Goal: Information Seeking & Learning: Check status

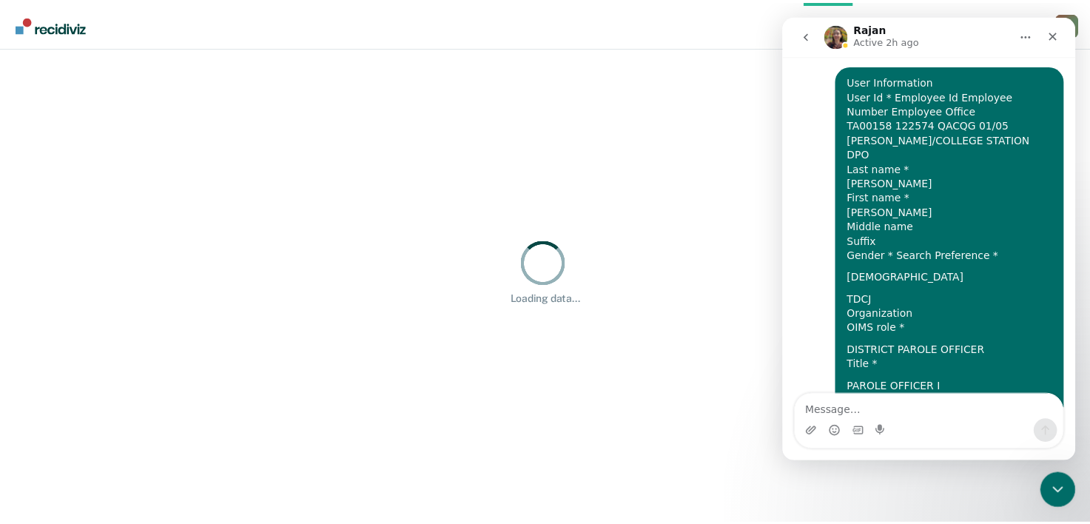
scroll to position [817, 0]
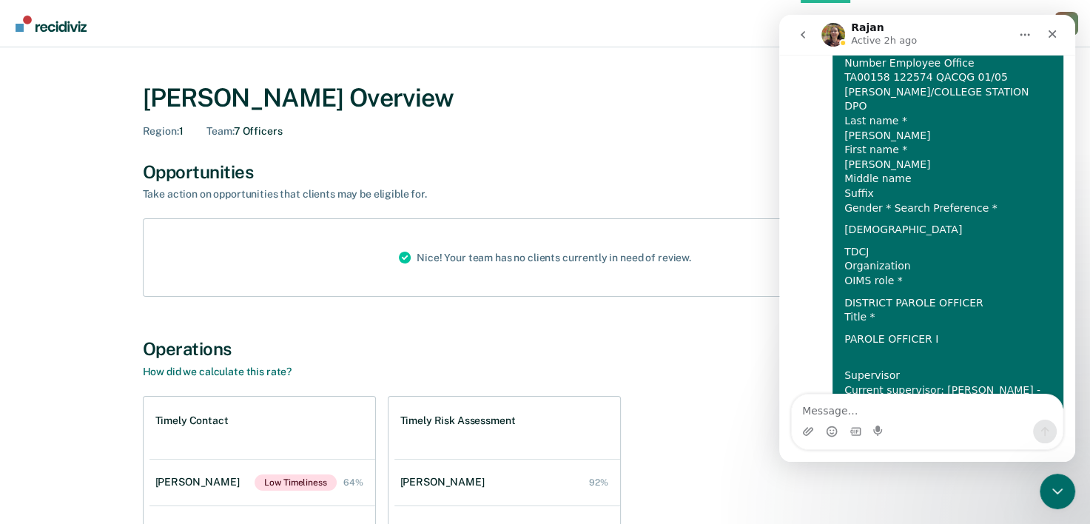
click at [86, 241] on div "[PERSON_NAME] Overview Region : 1 Team : 7 Officers Opportunities Take action o…" at bounding box center [545, 394] width 1055 height 658
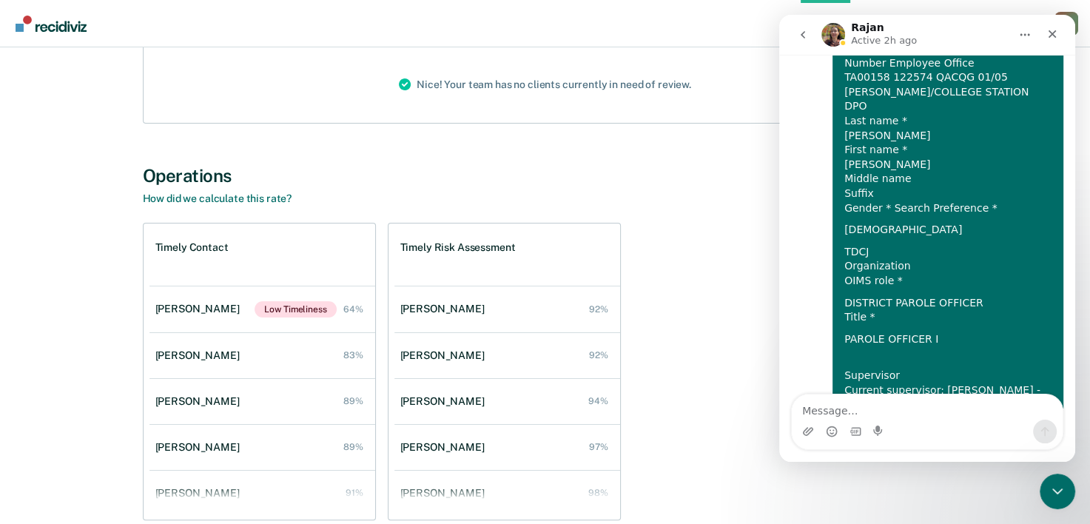
scroll to position [197, 0]
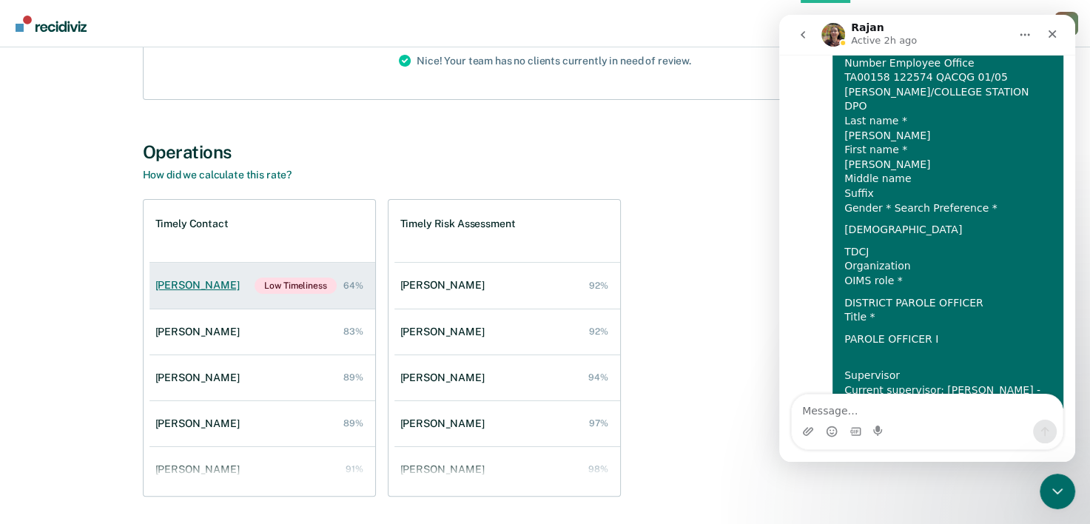
click at [186, 284] on div "[PERSON_NAME]" at bounding box center [200, 285] width 90 height 13
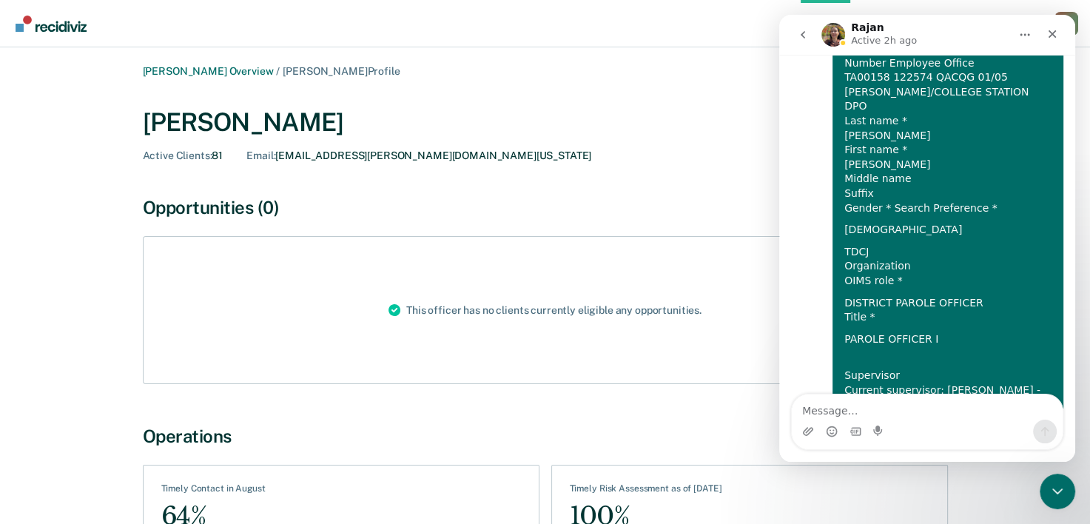
scroll to position [197, 0]
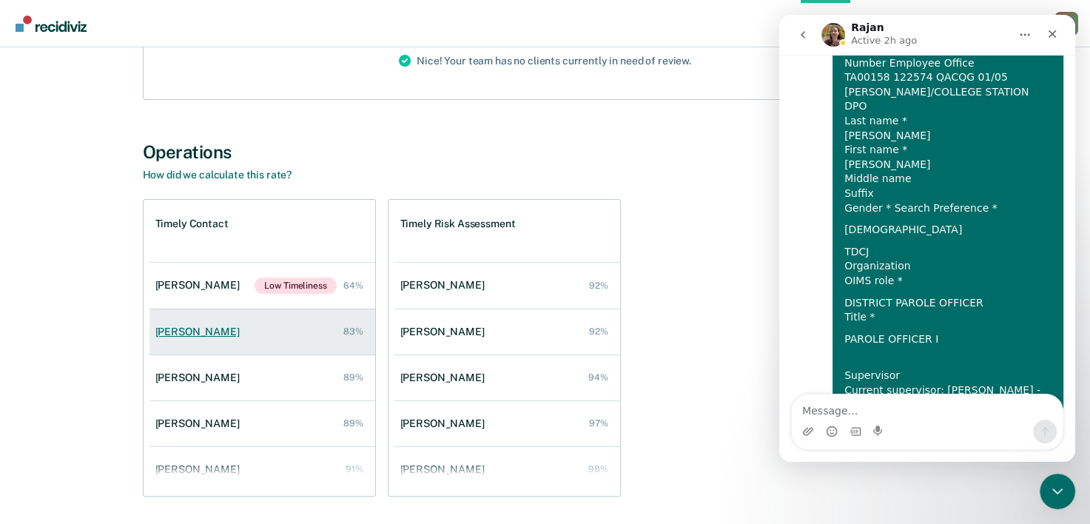
click at [189, 335] on div "[PERSON_NAME]" at bounding box center [200, 332] width 90 height 13
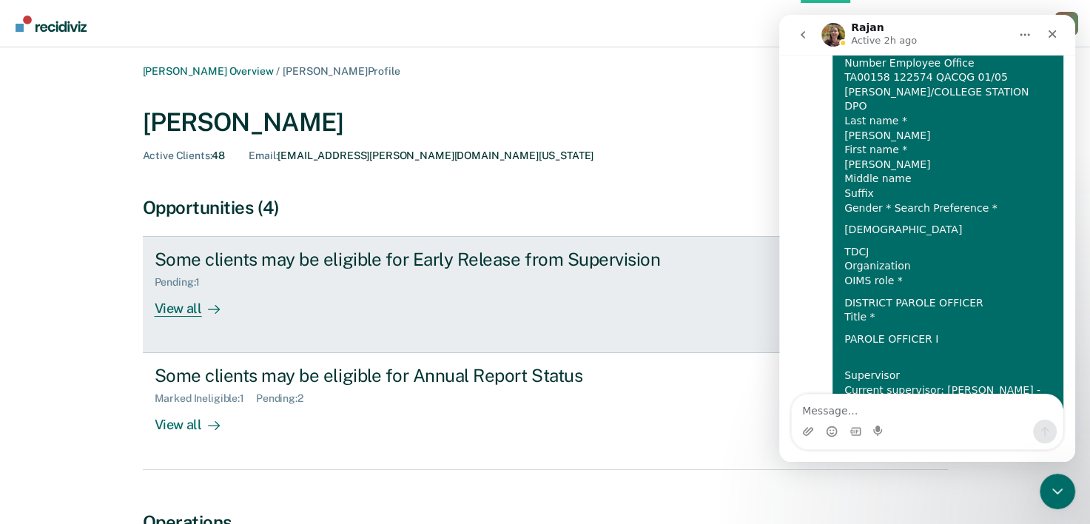
click at [169, 309] on div "View all" at bounding box center [196, 303] width 83 height 29
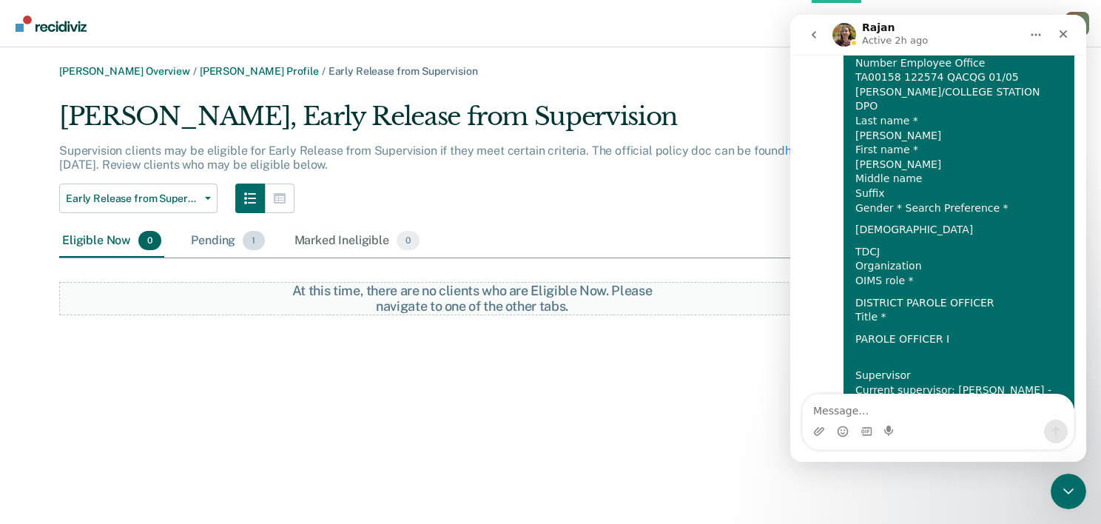
click at [219, 238] on div "Pending 1" at bounding box center [227, 241] width 79 height 33
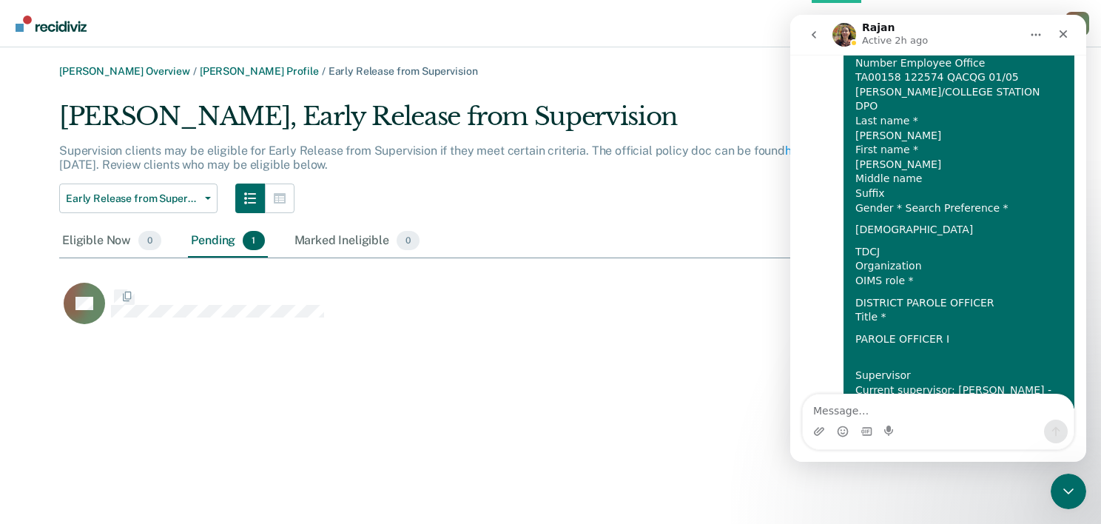
scroll to position [228, 971]
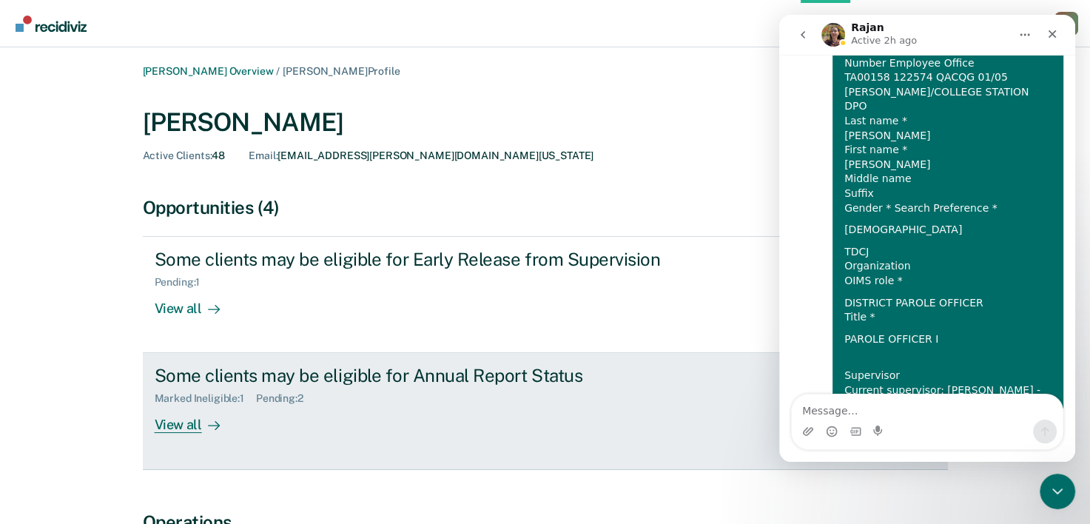
click at [221, 397] on div "Marked Ineligible : 1" at bounding box center [205, 398] width 101 height 13
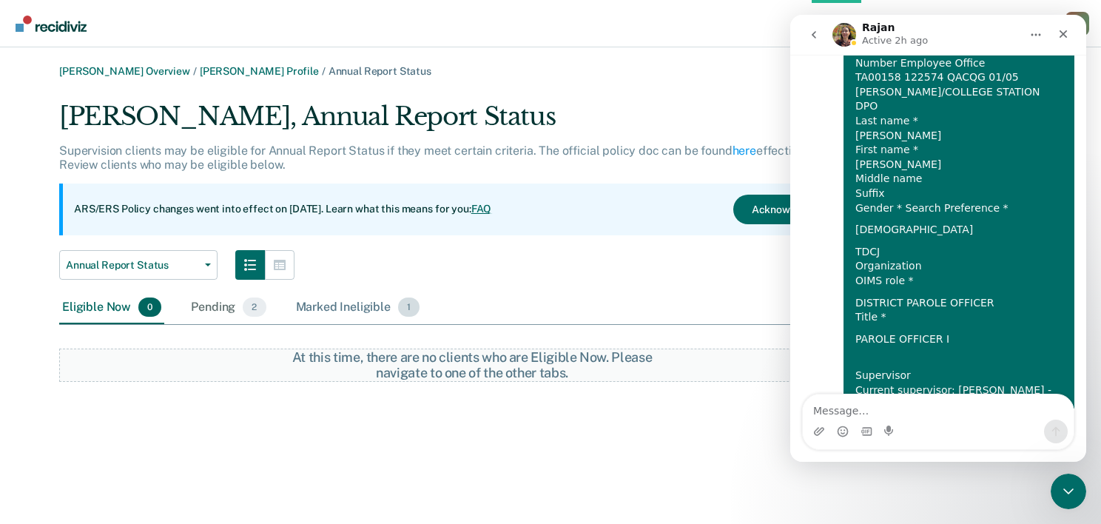
click at [335, 312] on div "Marked Ineligible 1" at bounding box center [358, 308] width 130 height 33
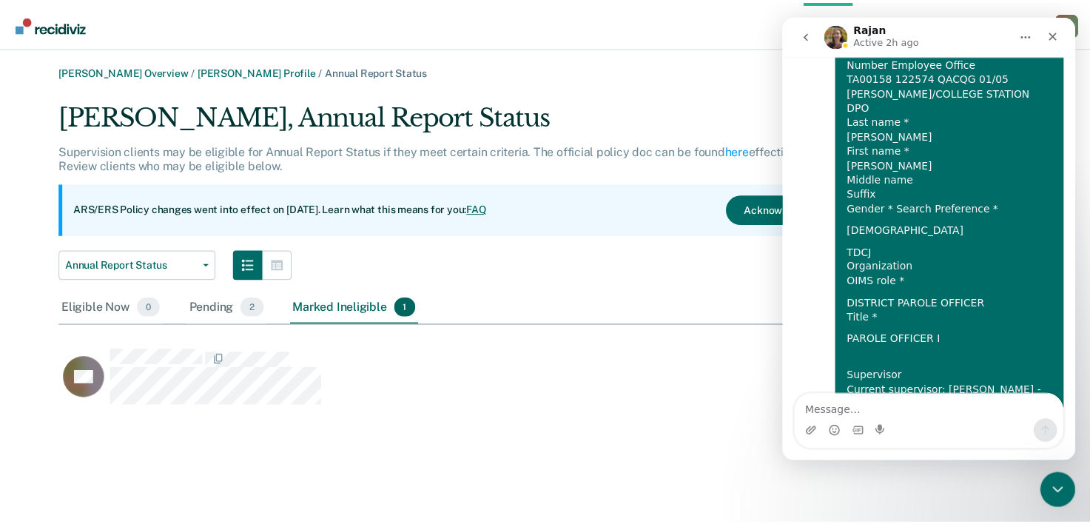
scroll to position [294, 971]
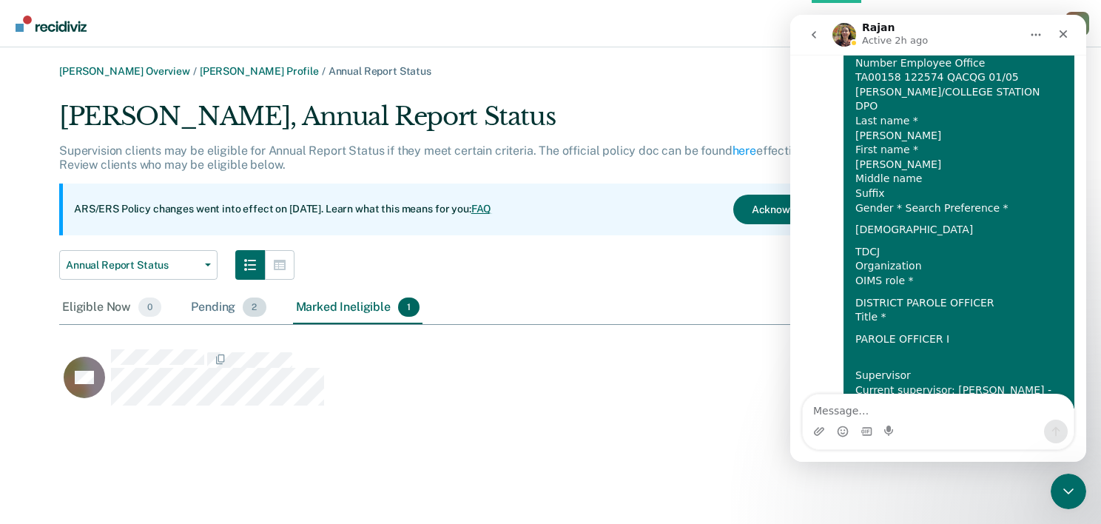
click at [205, 306] on div "Pending 2" at bounding box center [228, 308] width 81 height 33
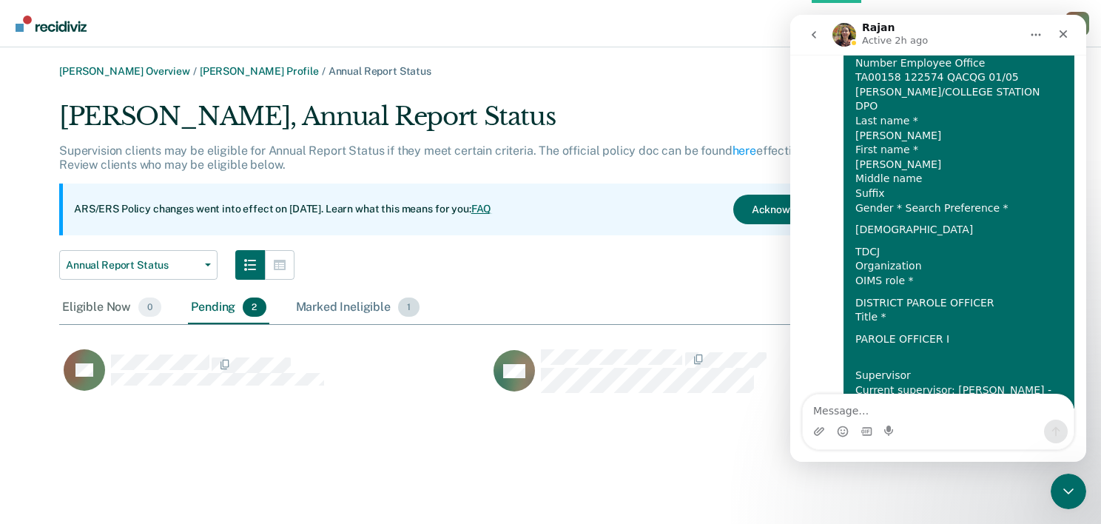
click at [360, 307] on div "Marked Ineligible 1" at bounding box center [358, 308] width 130 height 33
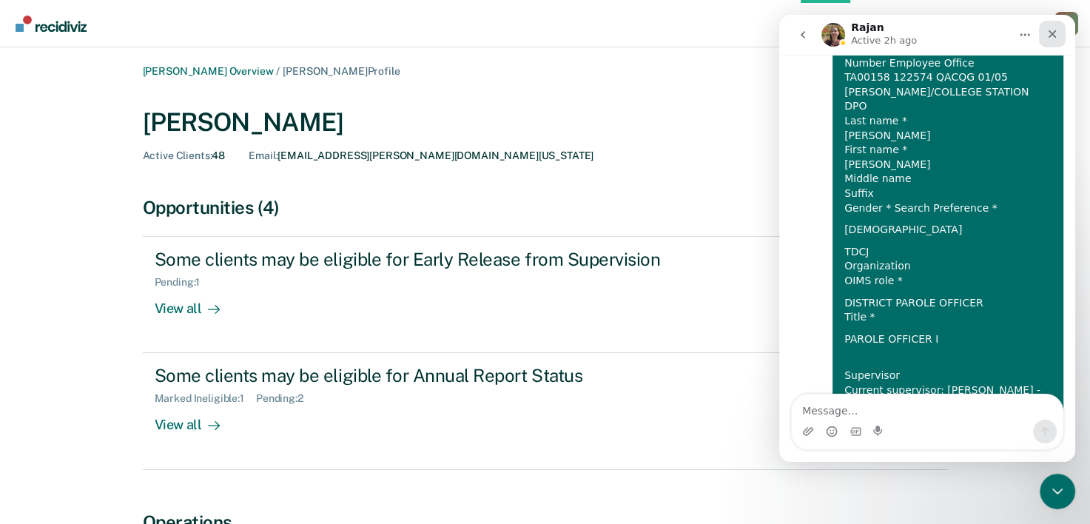
click at [1055, 33] on icon "Close" at bounding box center [1053, 34] width 12 height 12
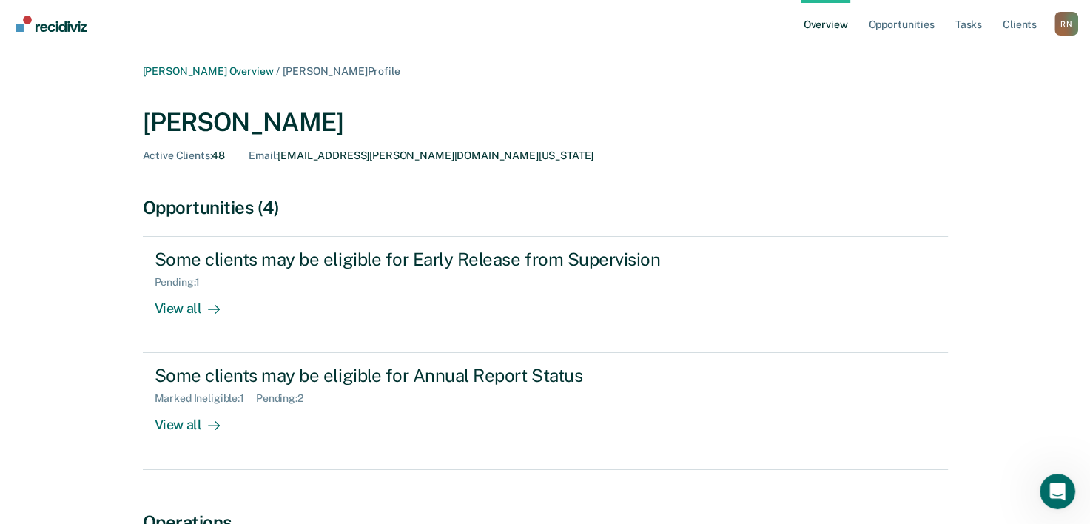
scroll to position [817, 0]
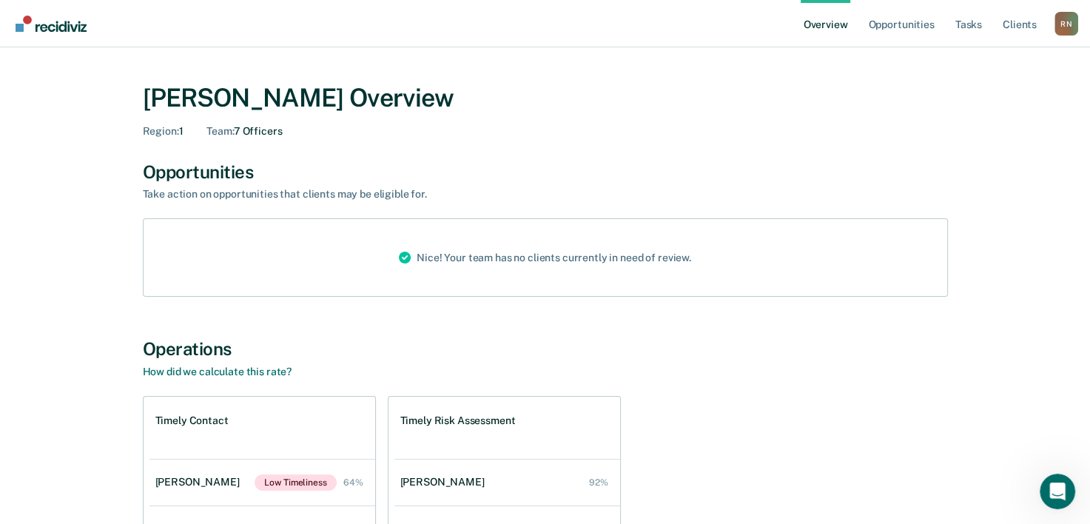
scroll to position [197, 0]
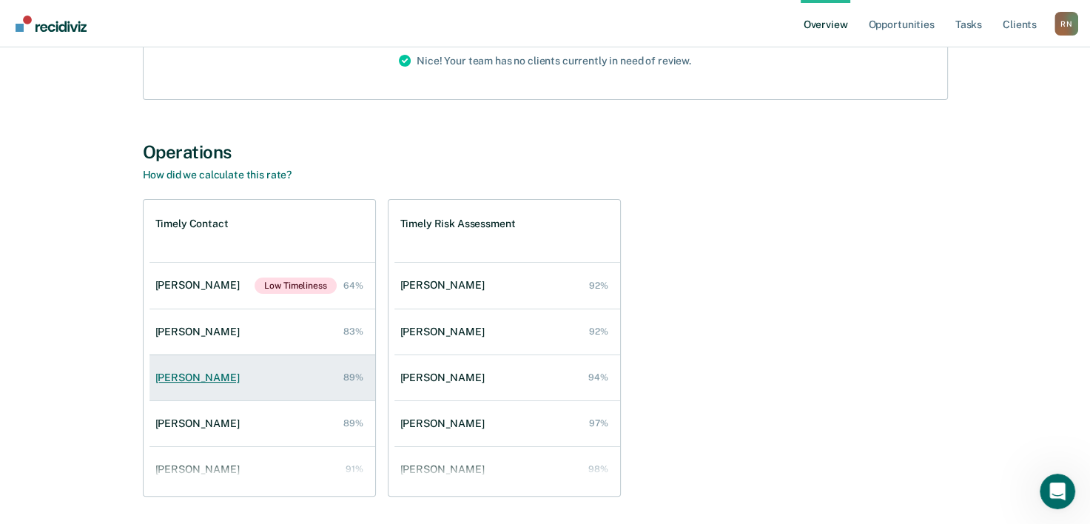
click at [185, 380] on div "[PERSON_NAME]" at bounding box center [200, 378] width 90 height 13
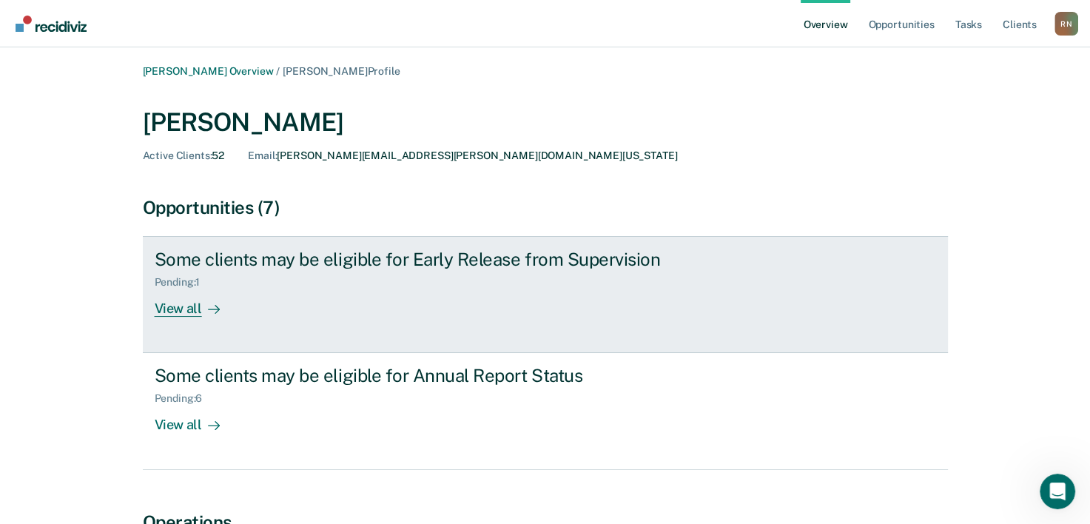
click at [170, 285] on div "Pending : 1" at bounding box center [184, 282] width 58 height 13
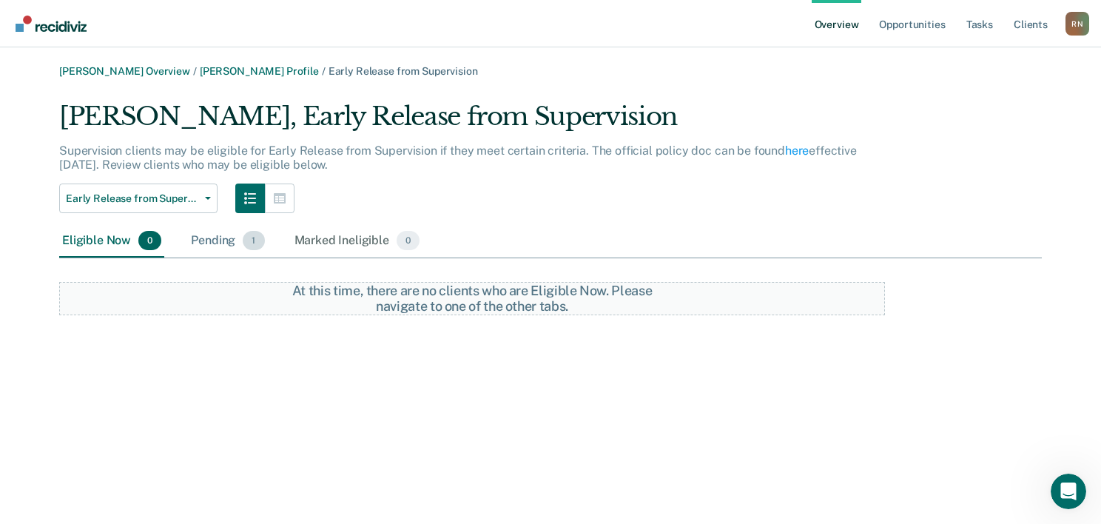
click at [220, 244] on div "Pending 1" at bounding box center [227, 241] width 79 height 33
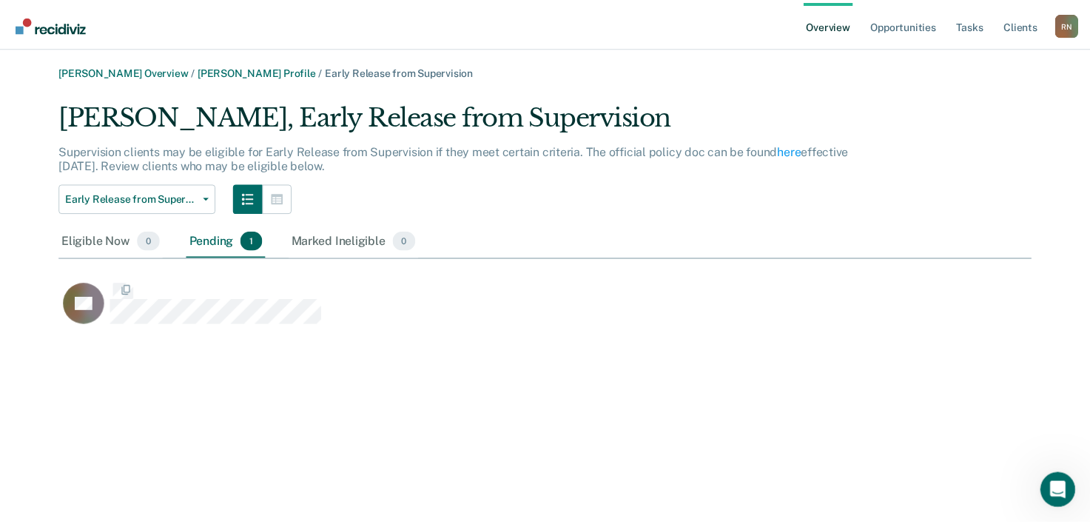
scroll to position [228, 971]
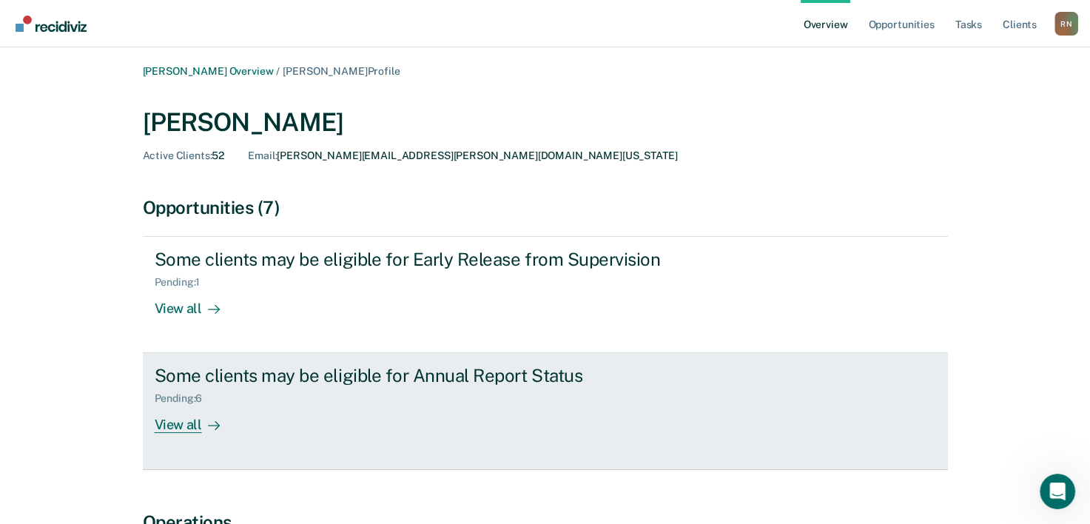
click at [177, 400] on div "Pending : 6" at bounding box center [185, 398] width 60 height 13
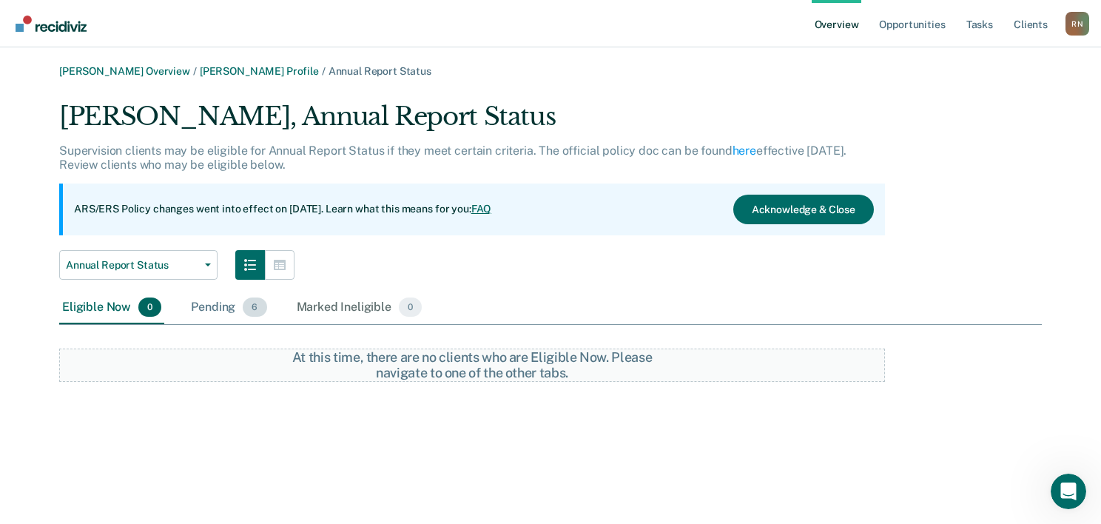
click at [198, 305] on div "Pending 6" at bounding box center [228, 308] width 81 height 33
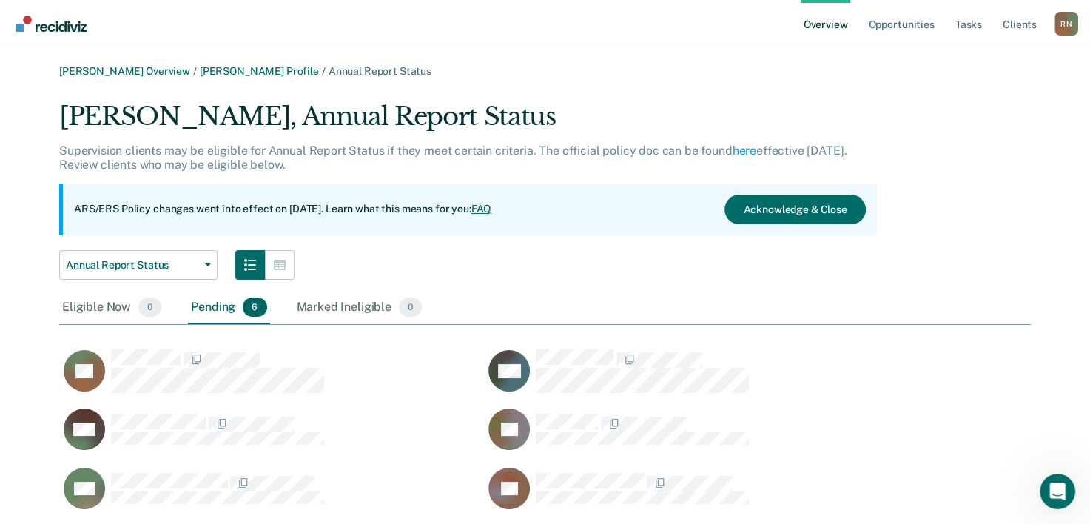
scroll to position [412, 960]
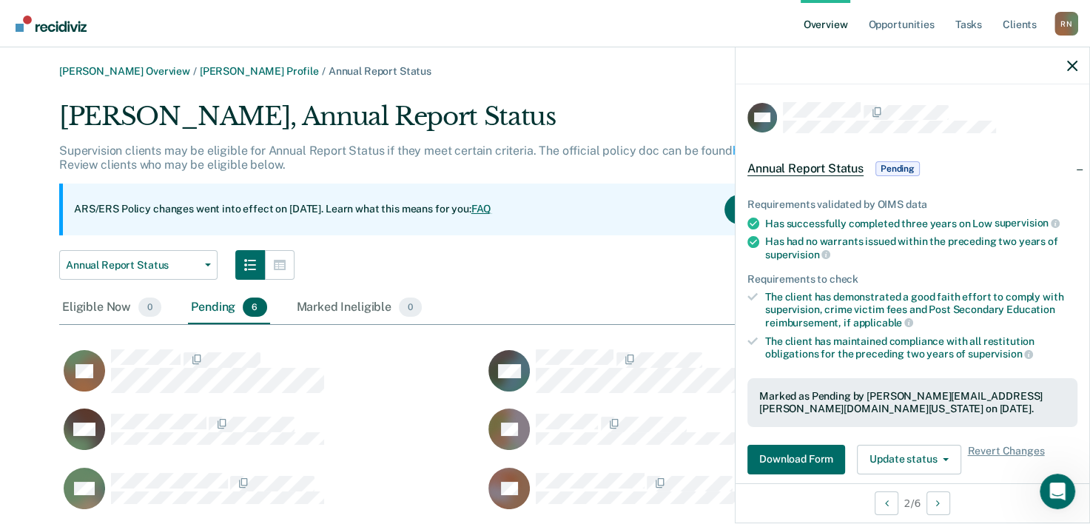
click at [583, 261] on div "Annual Report Status Annual Report Status Early Release from Supervision" at bounding box center [468, 265] width 818 height 30
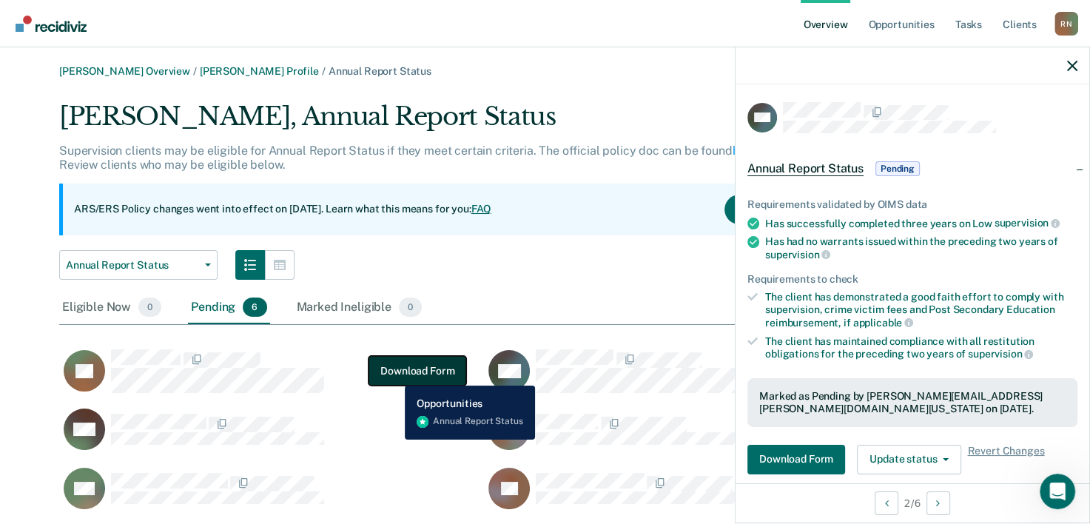
click at [393, 376] on button "Download Form" at bounding box center [418, 371] width 98 height 30
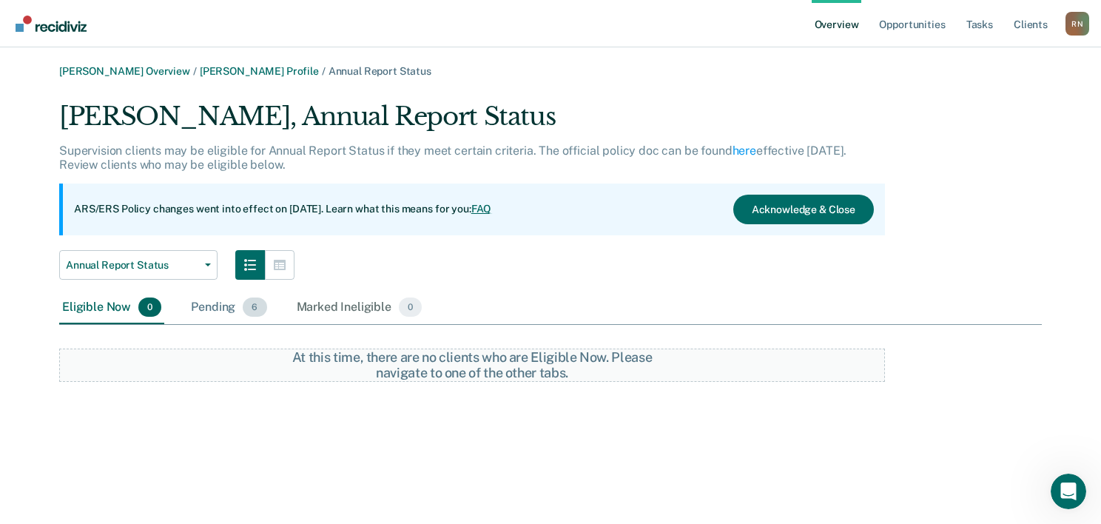
click at [212, 312] on div "Pending 6" at bounding box center [228, 308] width 81 height 33
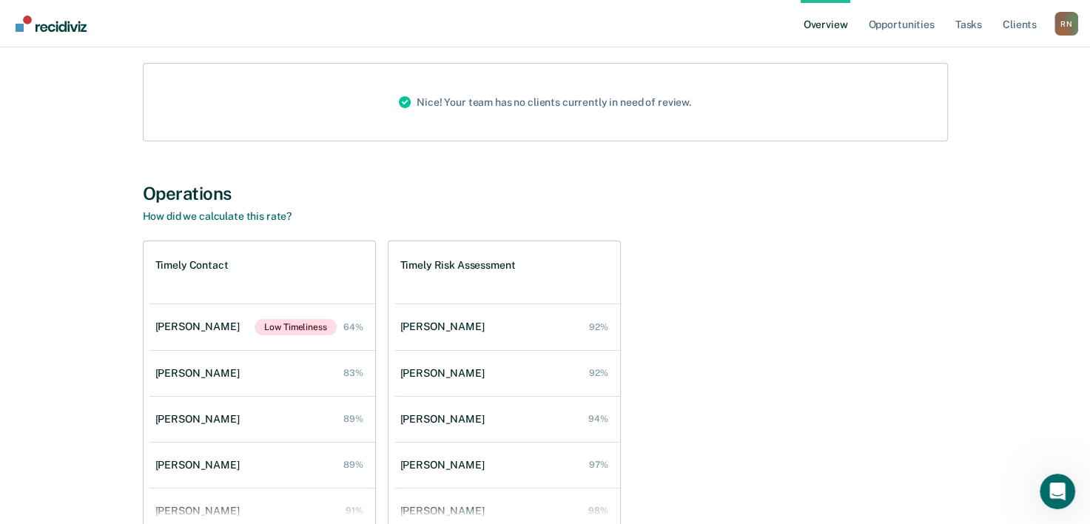
scroll to position [246, 0]
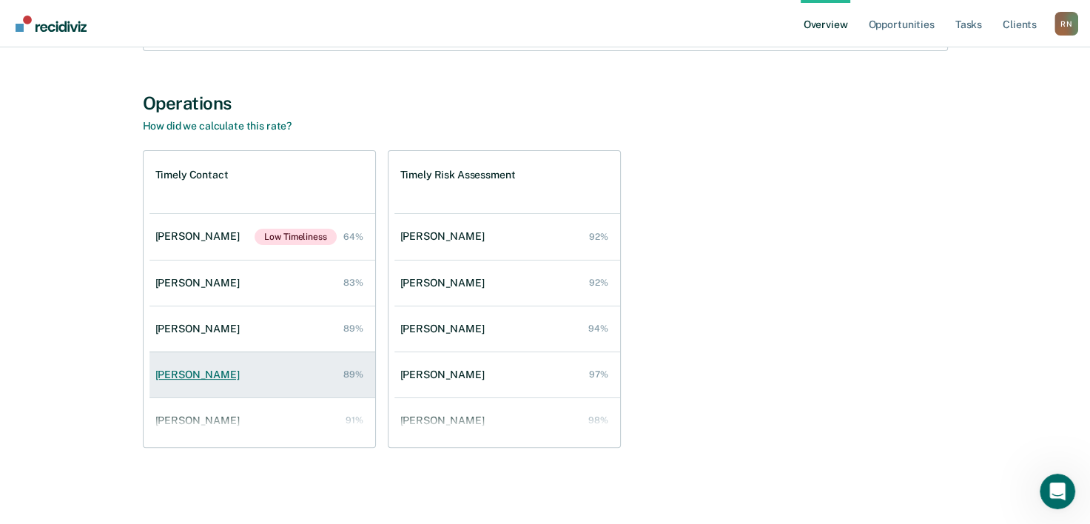
click at [178, 373] on div "[PERSON_NAME]" at bounding box center [200, 375] width 90 height 13
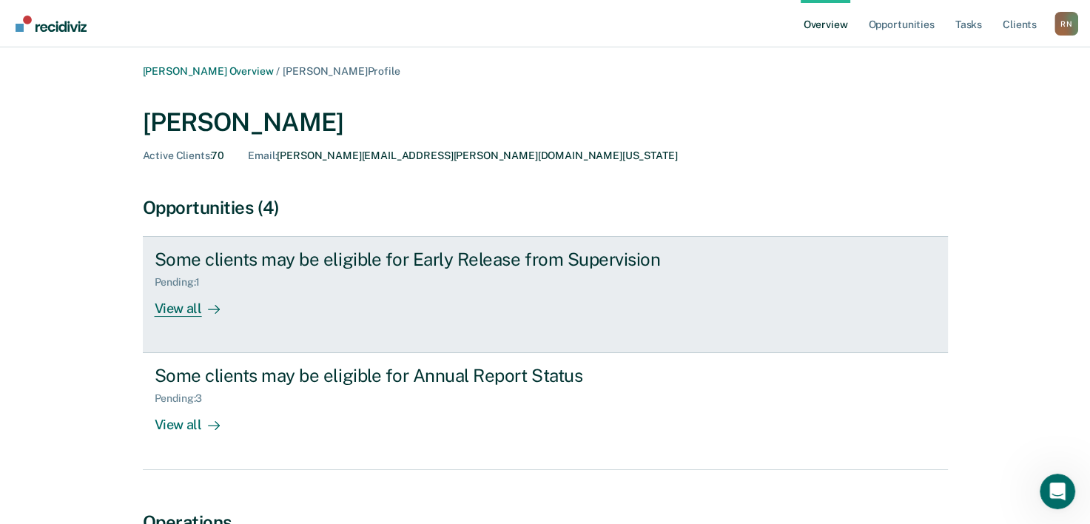
click at [172, 283] on div "Pending : 1" at bounding box center [184, 282] width 58 height 13
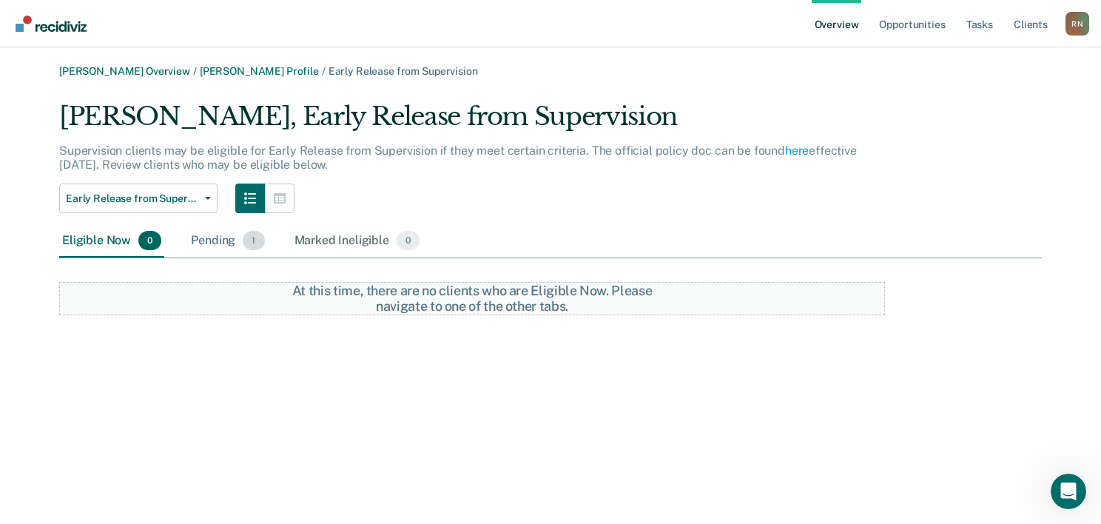
click at [206, 235] on div "Pending 1" at bounding box center [227, 241] width 79 height 33
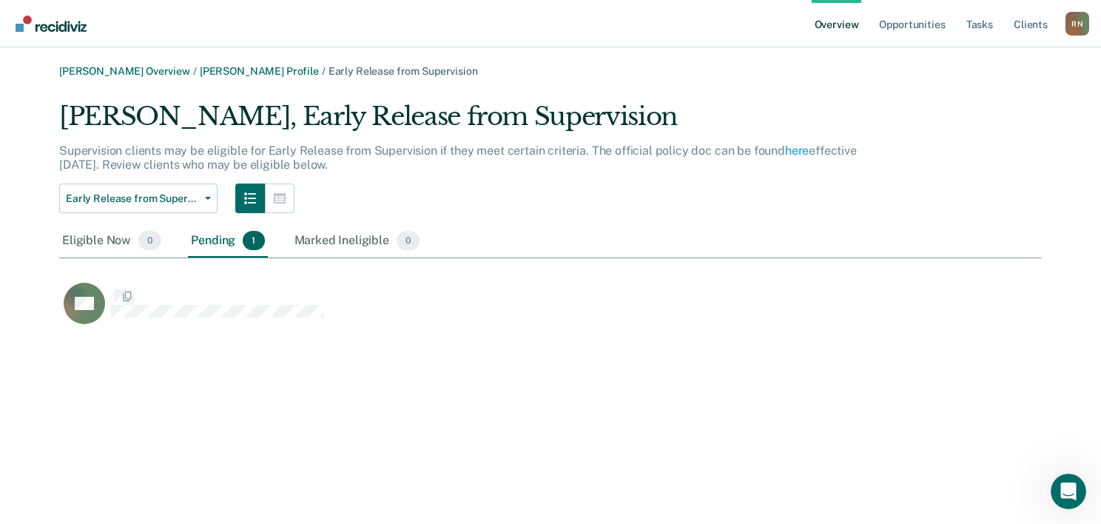
scroll to position [228, 971]
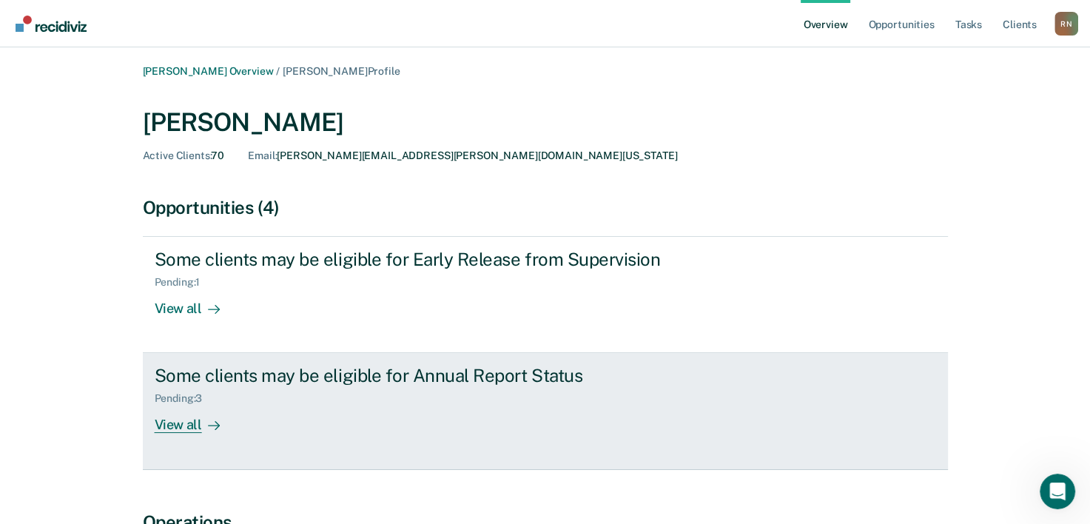
click at [179, 400] on div "Pending : 3" at bounding box center [185, 398] width 60 height 13
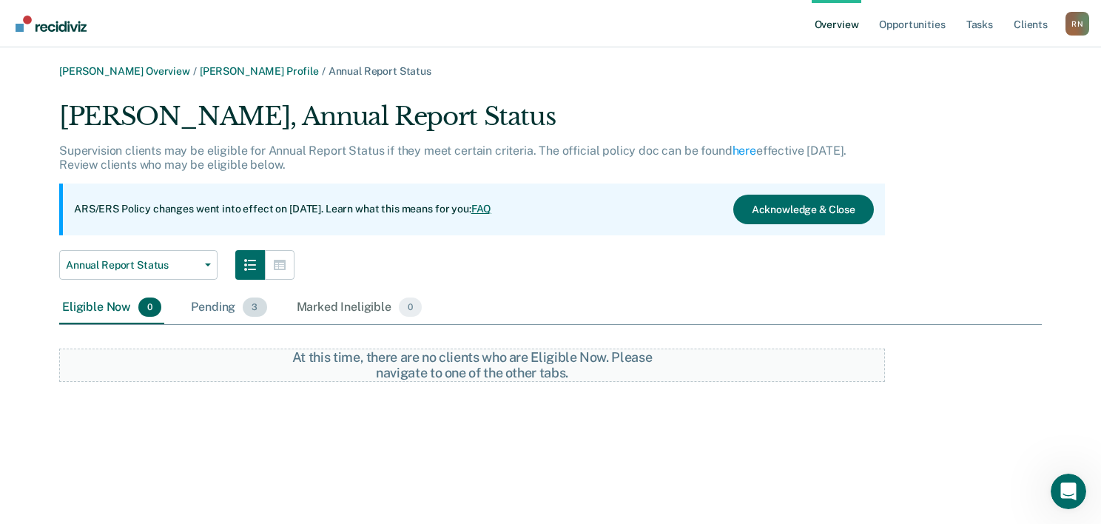
click at [204, 305] on div "Pending 3" at bounding box center [228, 308] width 81 height 33
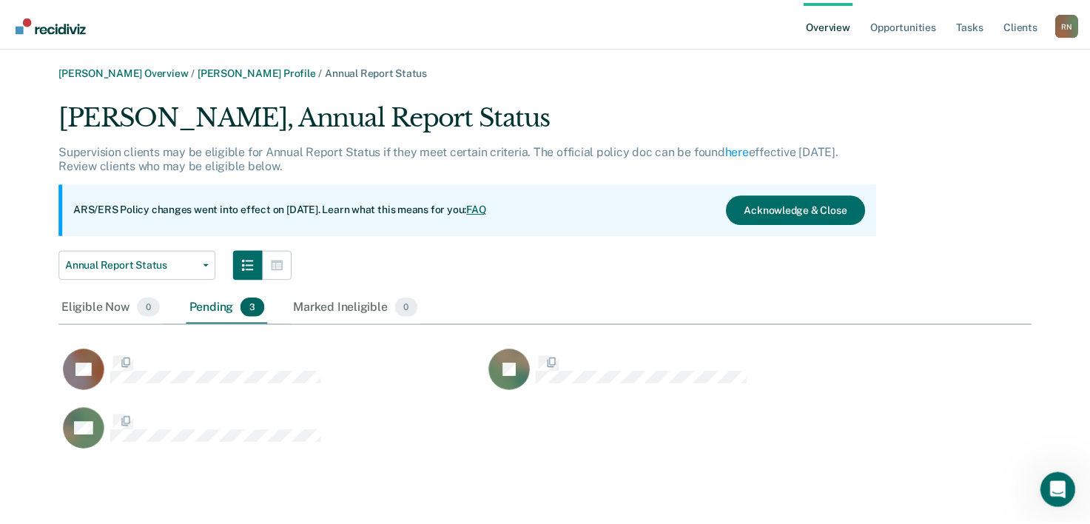
scroll to position [353, 971]
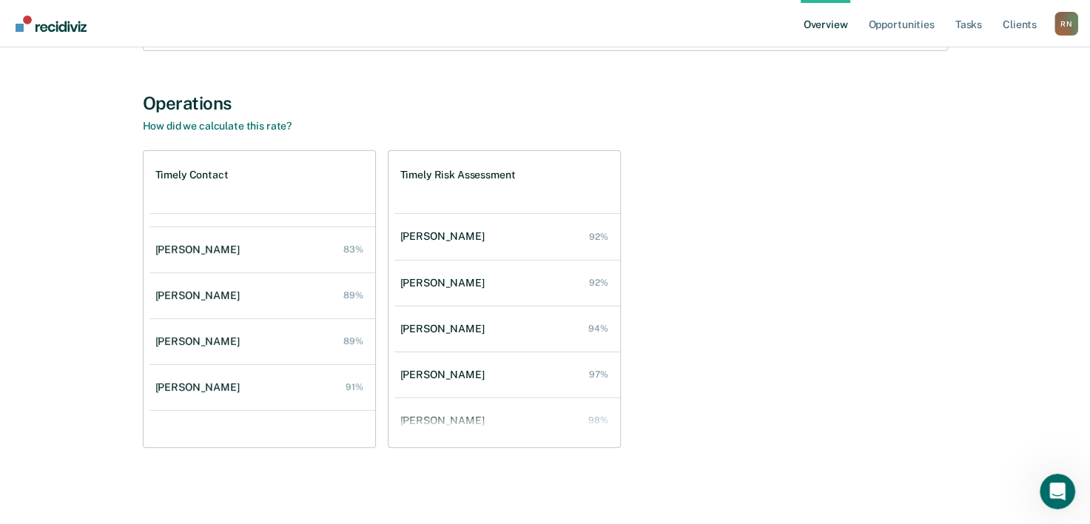
scroll to position [59, 0]
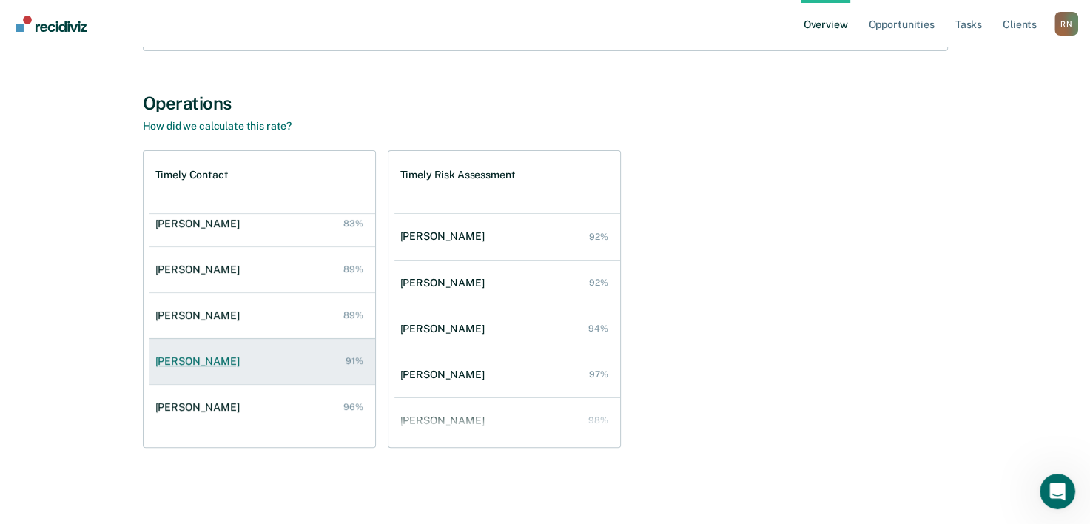
click at [198, 361] on div "[PERSON_NAME]" at bounding box center [200, 361] width 90 height 13
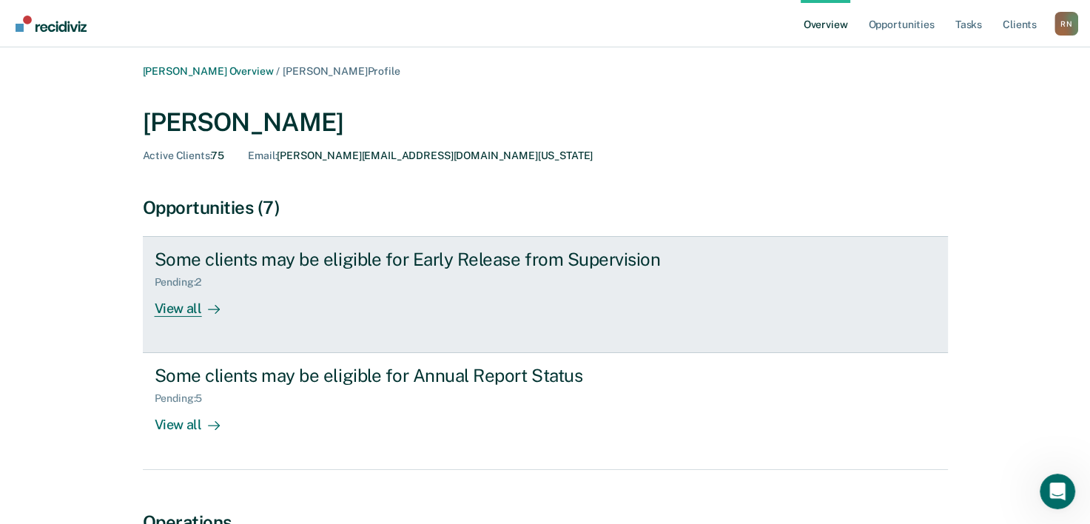
click at [175, 285] on div "Pending : 2" at bounding box center [184, 282] width 59 height 13
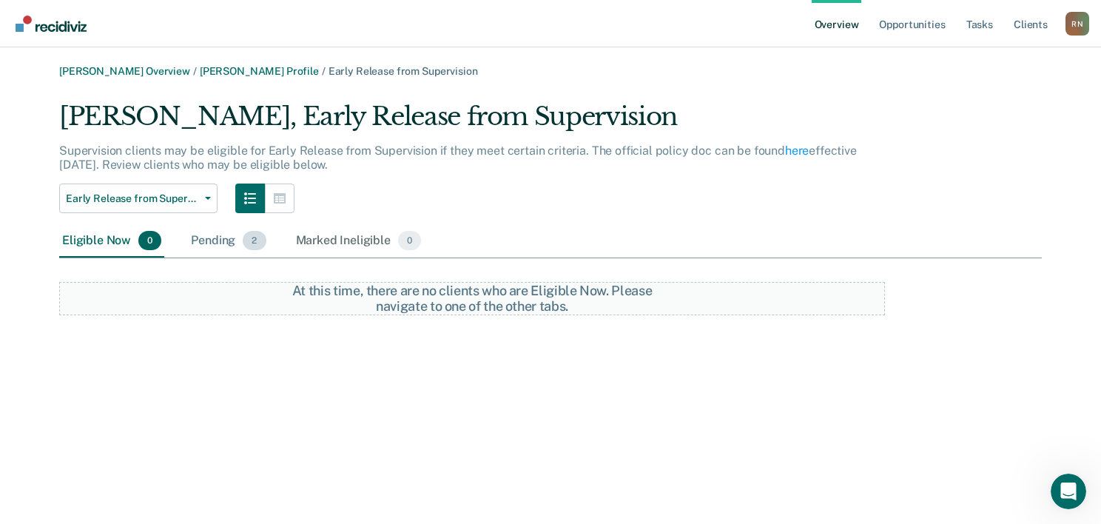
click at [212, 237] on div "Pending 2" at bounding box center [228, 241] width 81 height 33
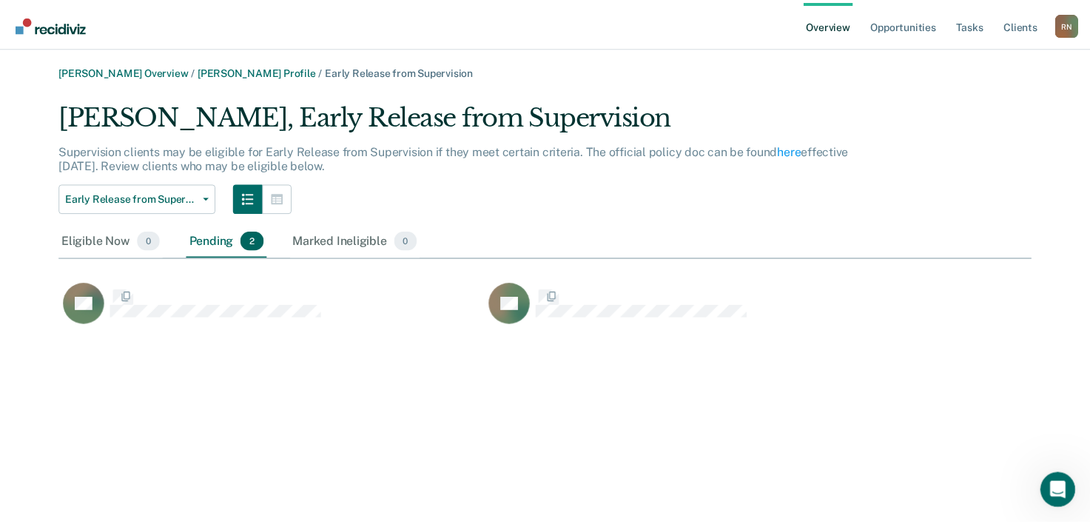
scroll to position [228, 971]
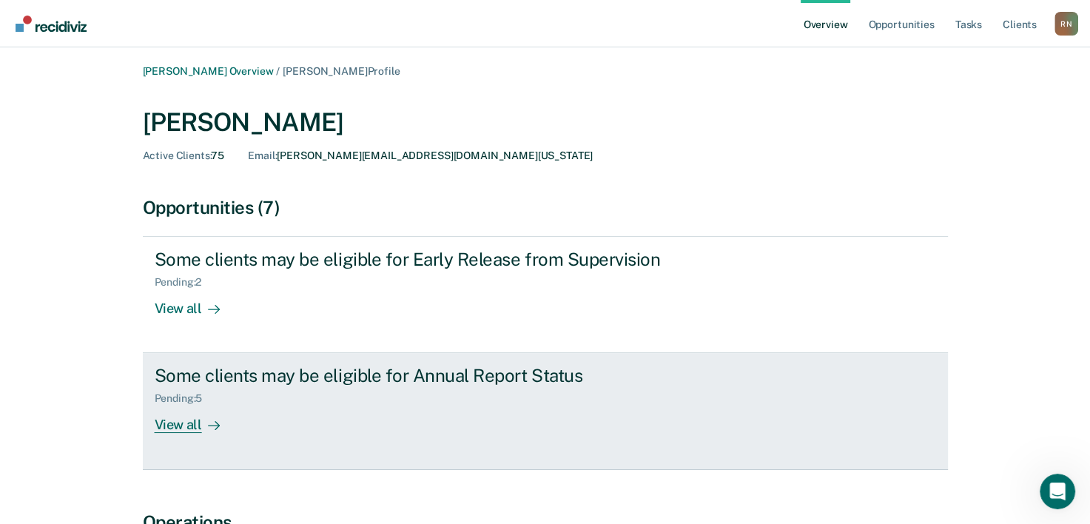
click at [179, 401] on div "Pending : 5" at bounding box center [185, 398] width 60 height 13
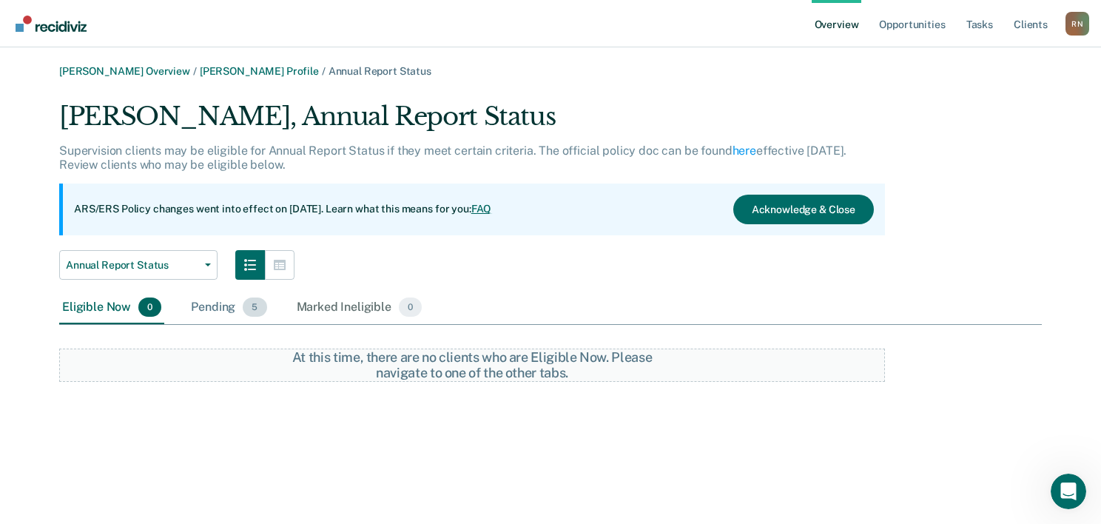
click at [209, 310] on div "Pending 5" at bounding box center [228, 308] width 81 height 33
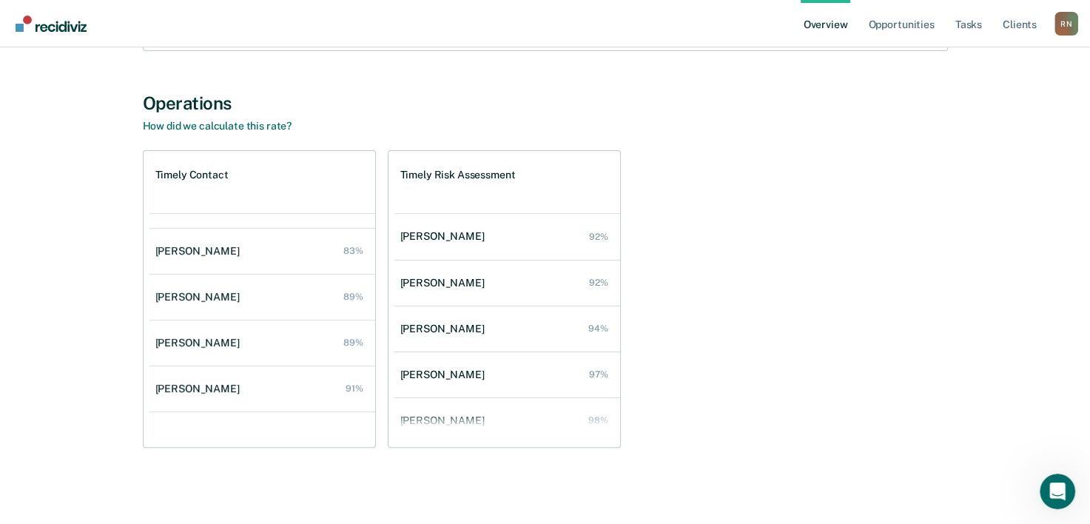
scroll to position [59, 0]
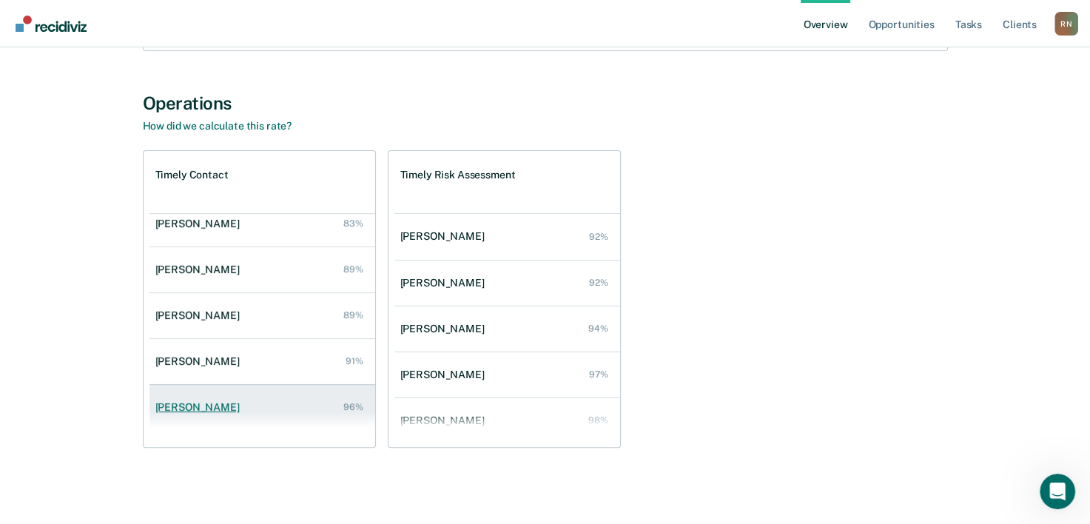
click at [205, 403] on div "[PERSON_NAME]" at bounding box center [200, 407] width 90 height 13
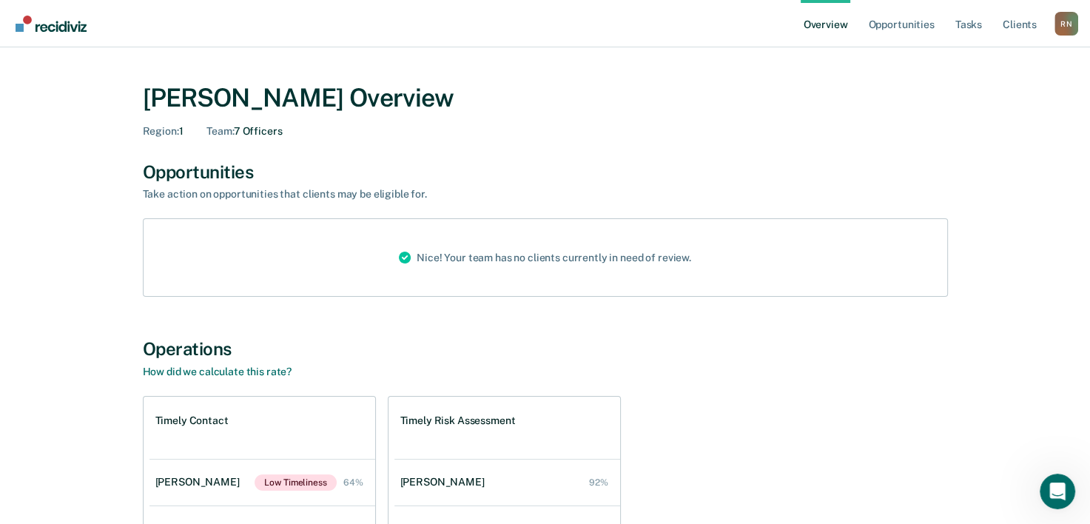
click at [53, 218] on div "[PERSON_NAME] Overview Region : 1 Team : 7 Officers Opportunities Take action o…" at bounding box center [545, 394] width 1055 height 658
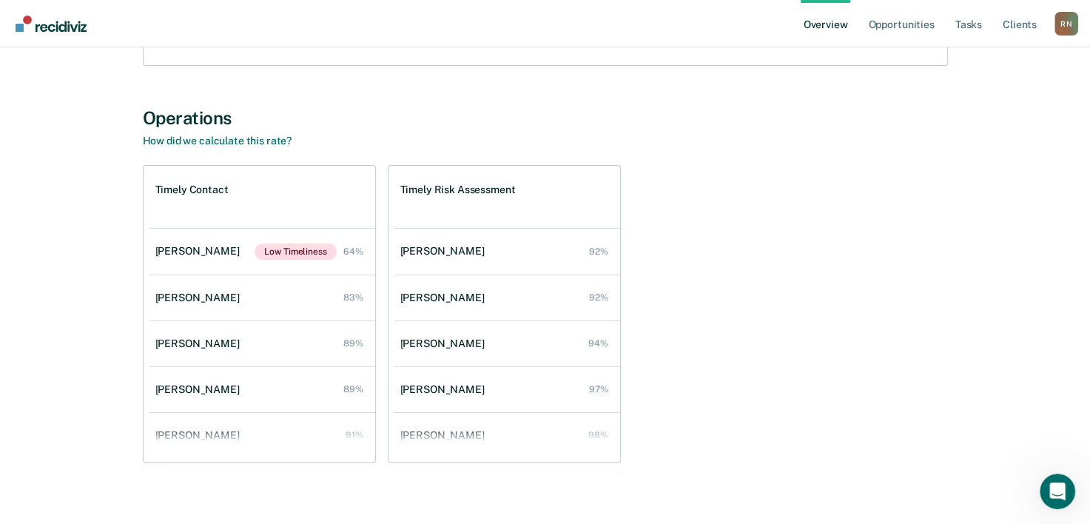
scroll to position [246, 0]
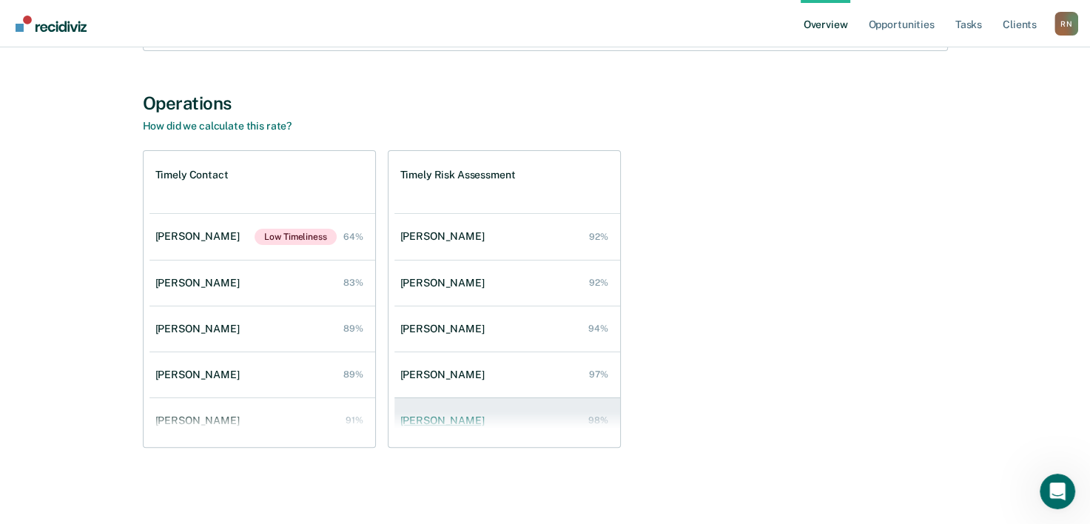
click at [446, 417] on div "[PERSON_NAME]" at bounding box center [445, 420] width 90 height 13
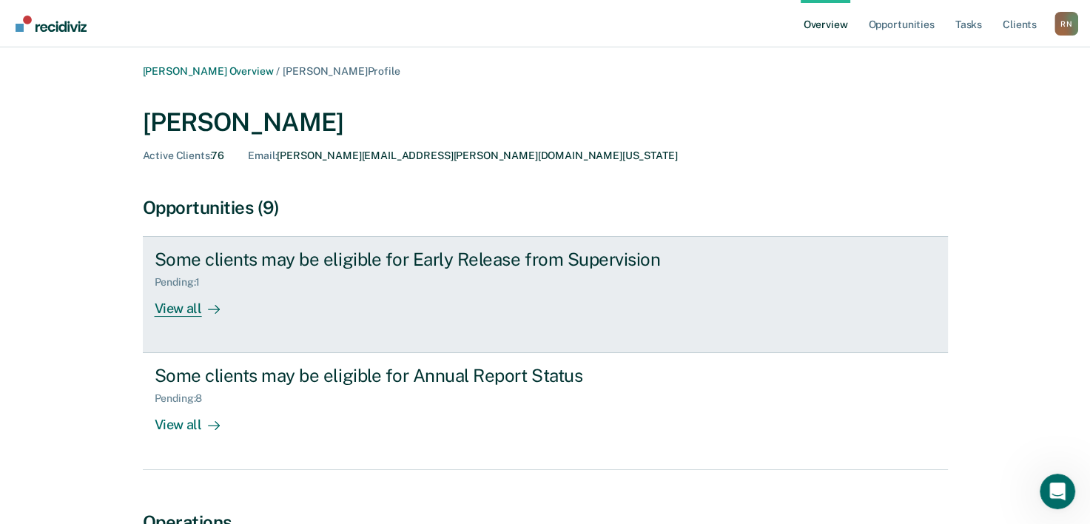
click at [161, 283] on div "Pending : 1" at bounding box center [184, 282] width 58 height 13
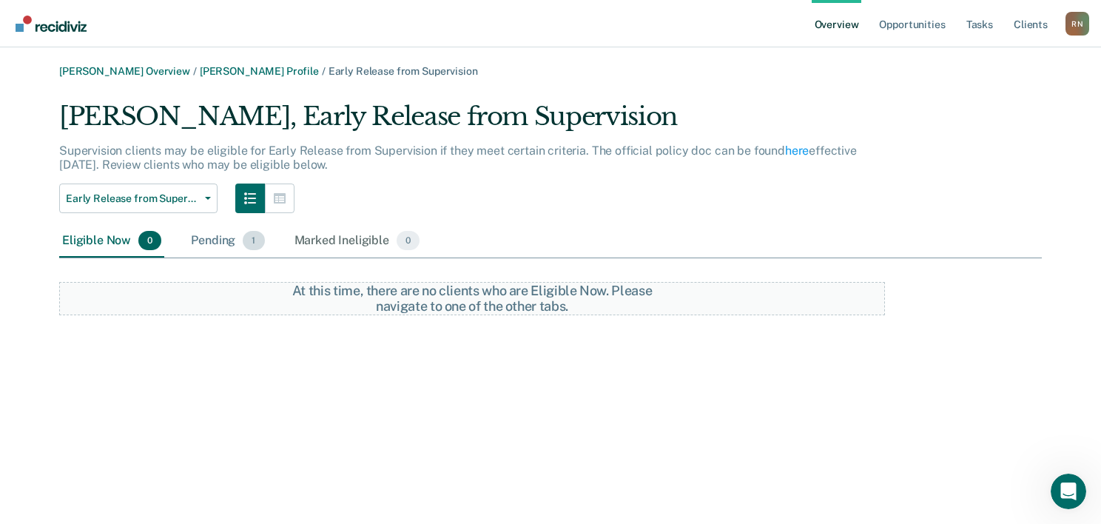
click at [208, 240] on div "Pending 1" at bounding box center [227, 241] width 79 height 33
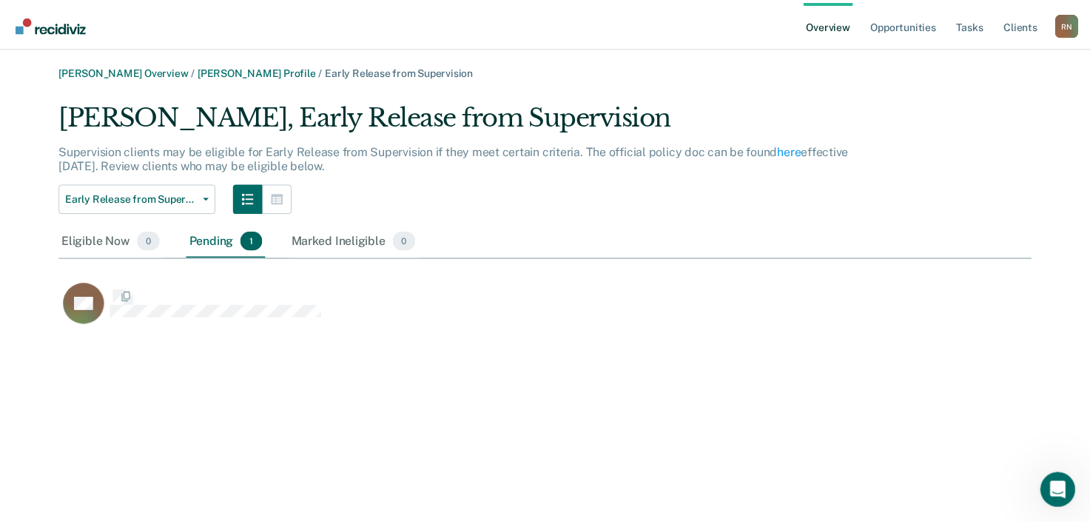
scroll to position [228, 971]
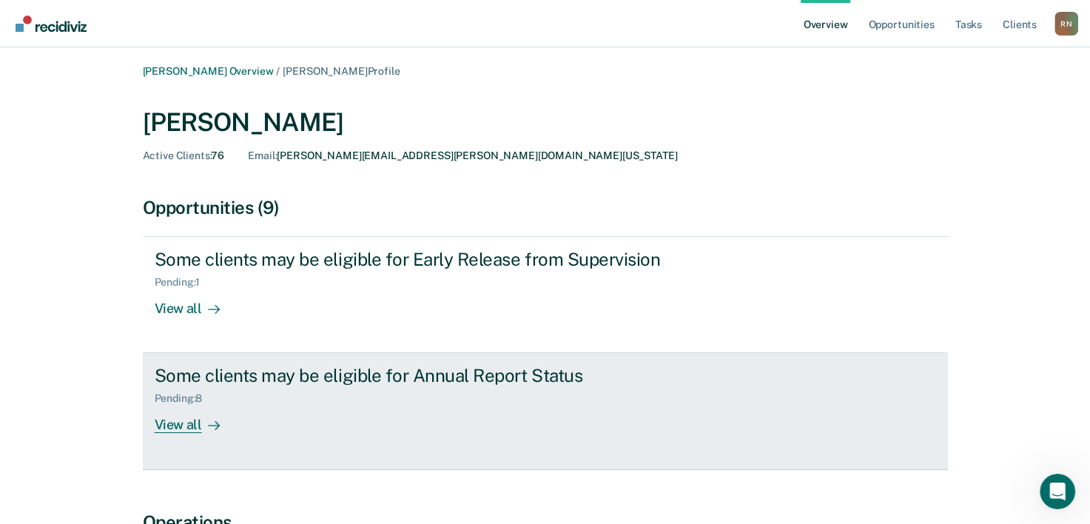
click at [172, 398] on div "Pending : 8" at bounding box center [185, 398] width 60 height 13
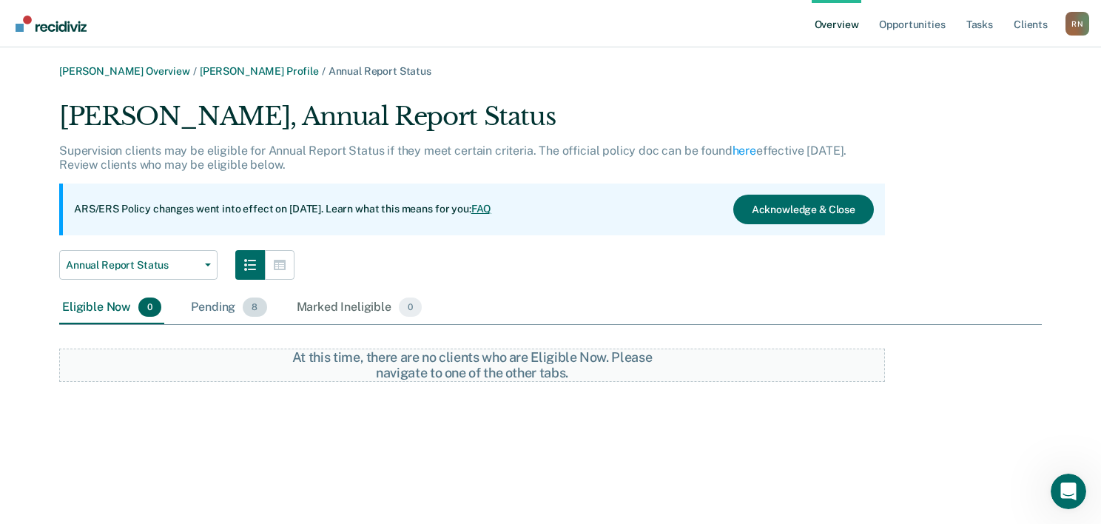
click at [208, 309] on div "Pending 8" at bounding box center [228, 308] width 81 height 33
